Goal: Task Accomplishment & Management: Complete application form

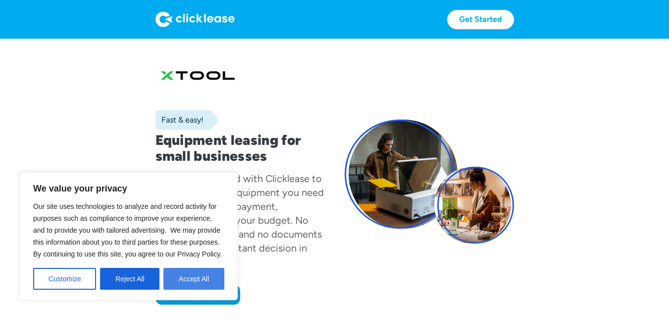
click at [191, 275] on button "Accept All" at bounding box center [193, 279] width 61 height 22
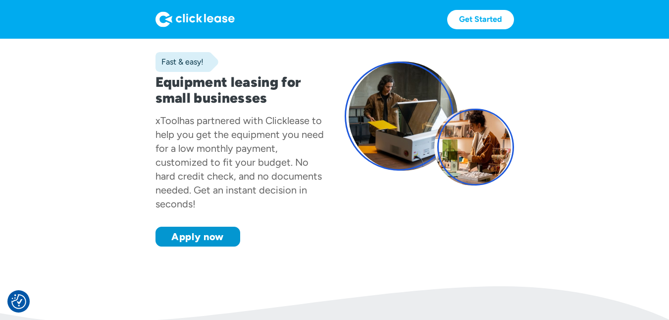
scroll to position [132, 0]
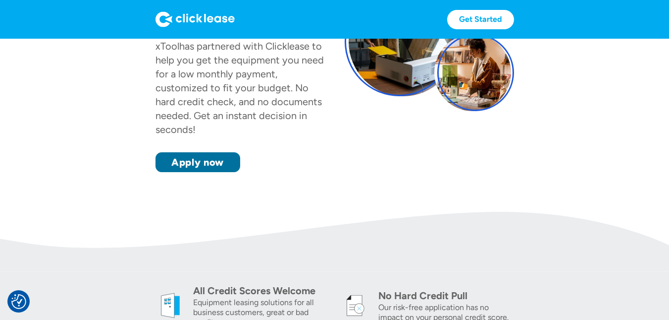
click at [204, 161] on link "Apply now" at bounding box center [198, 162] width 85 height 20
